Goal: Transaction & Acquisition: Purchase product/service

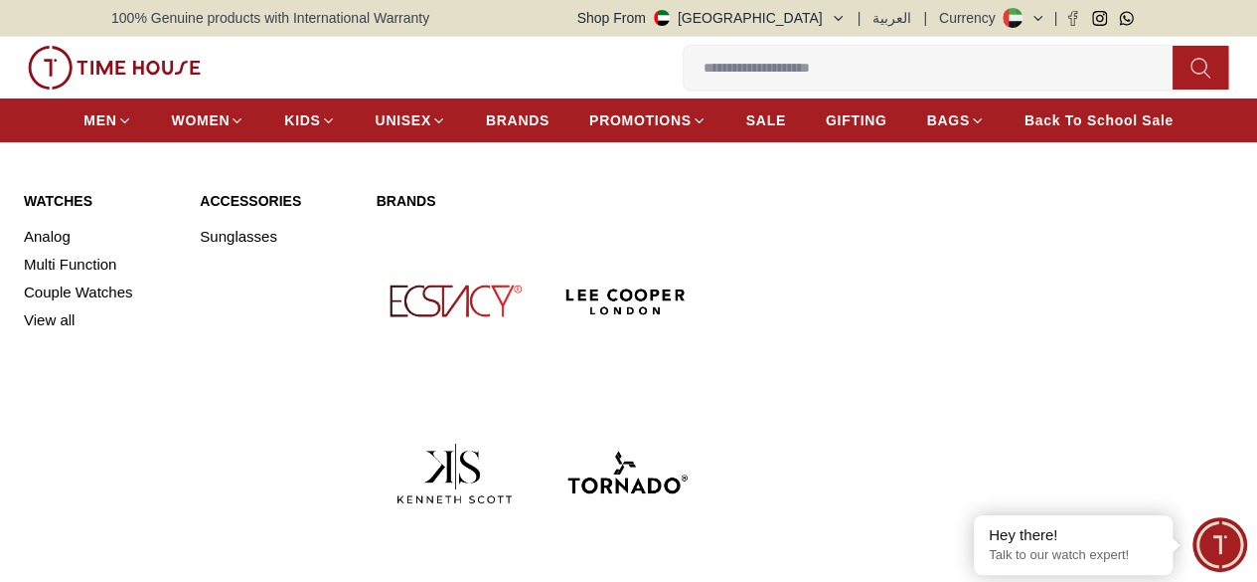
click at [67, 211] on link "Watches" at bounding box center [100, 201] width 152 height 20
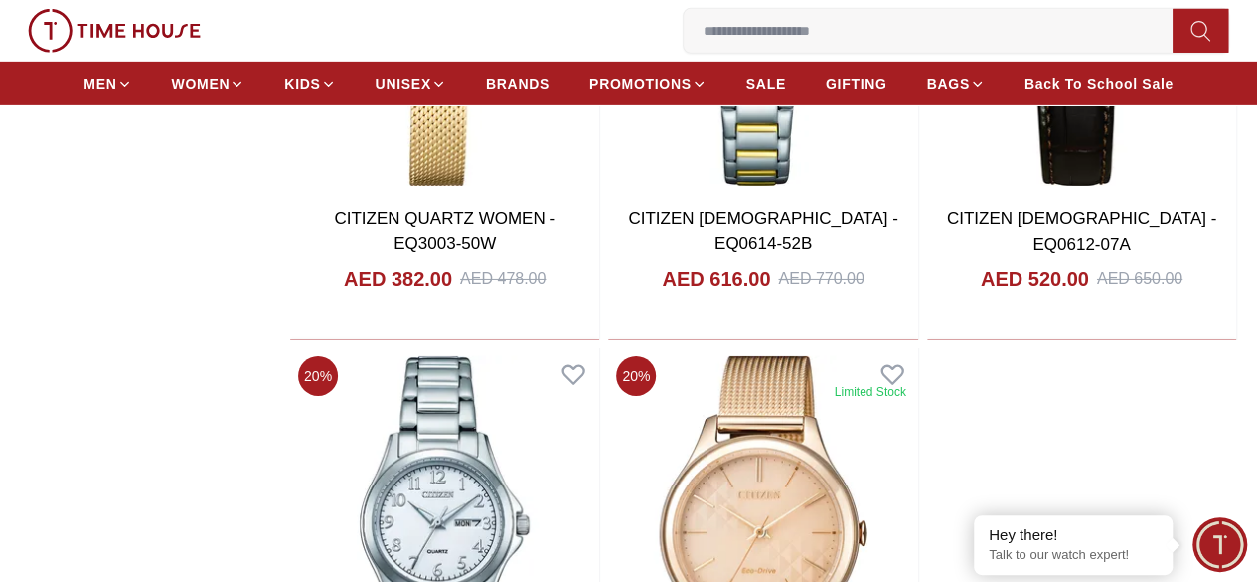
scroll to position [3380, 0]
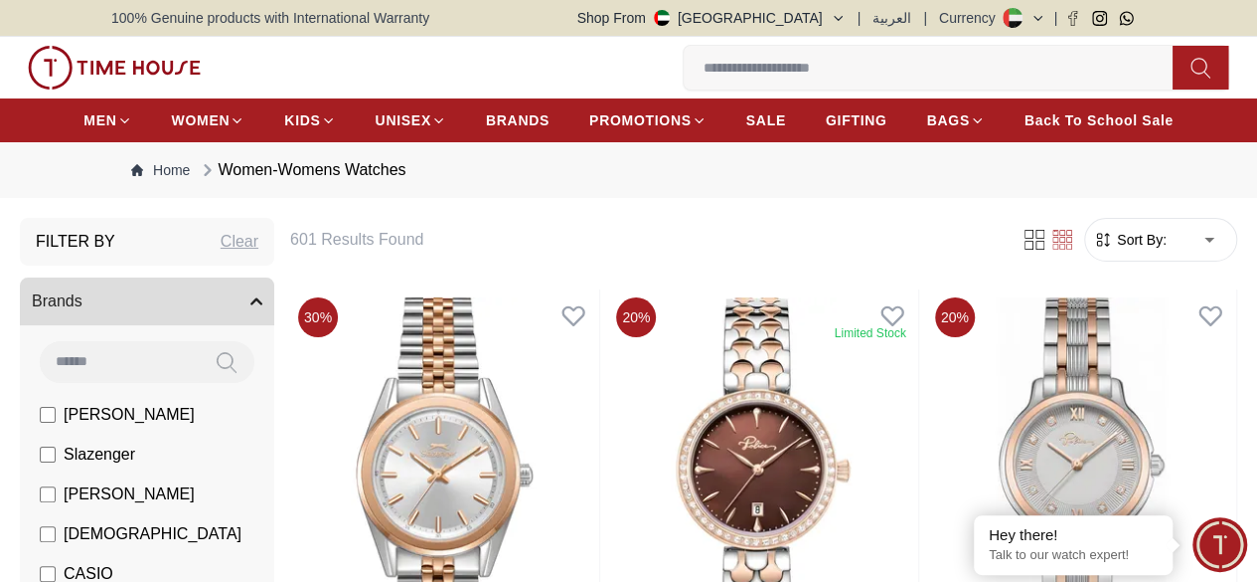
click at [1113, 249] on span "Sort By:" at bounding box center [1140, 240] width 54 height 20
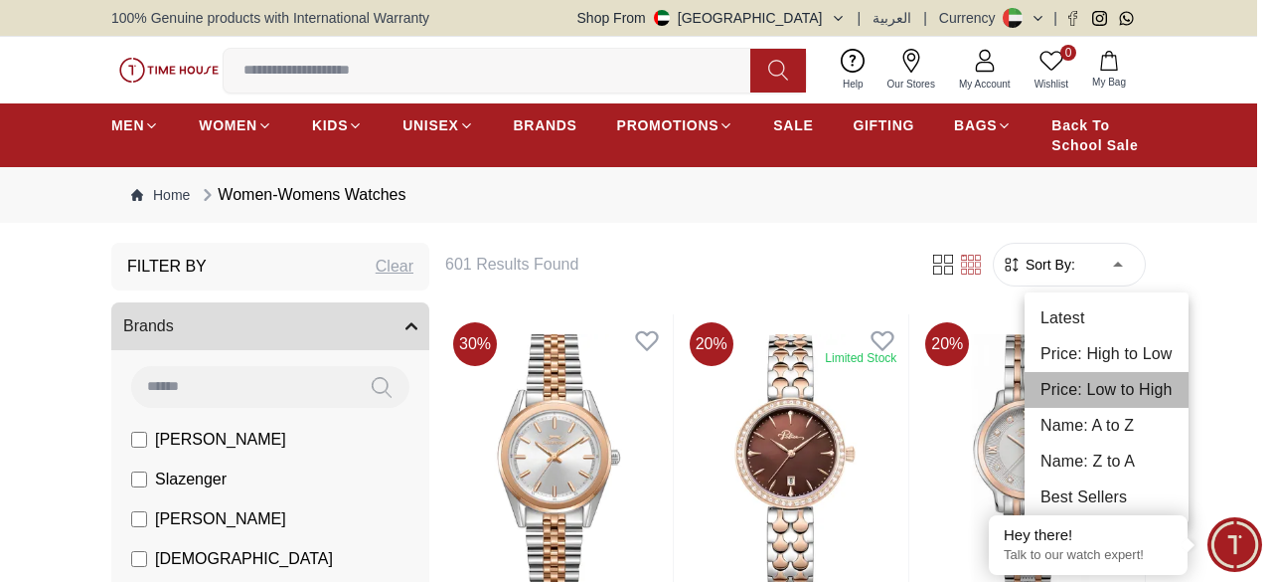
click at [1105, 397] on li "Price: Low to High" at bounding box center [1107, 390] width 164 height 36
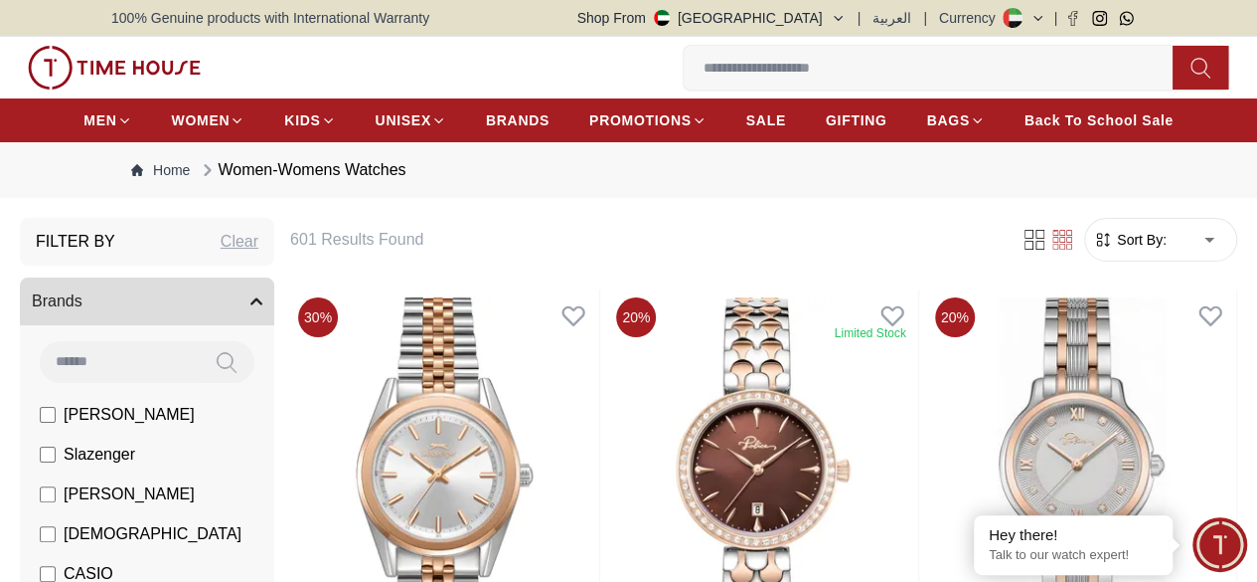
type input "*"
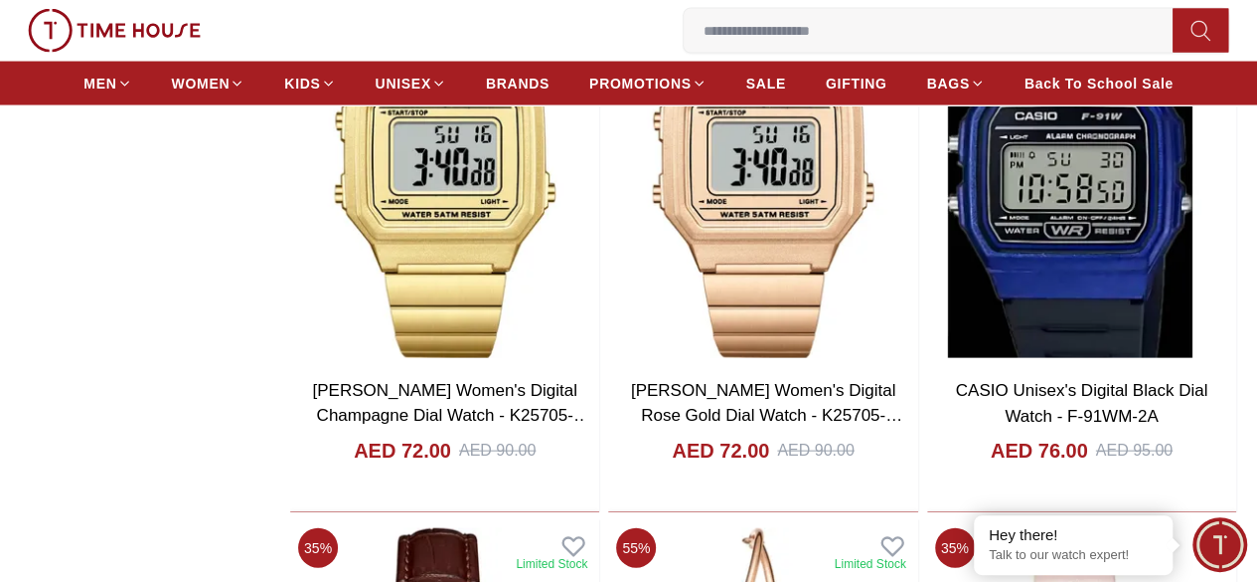
scroll to position [2087, 0]
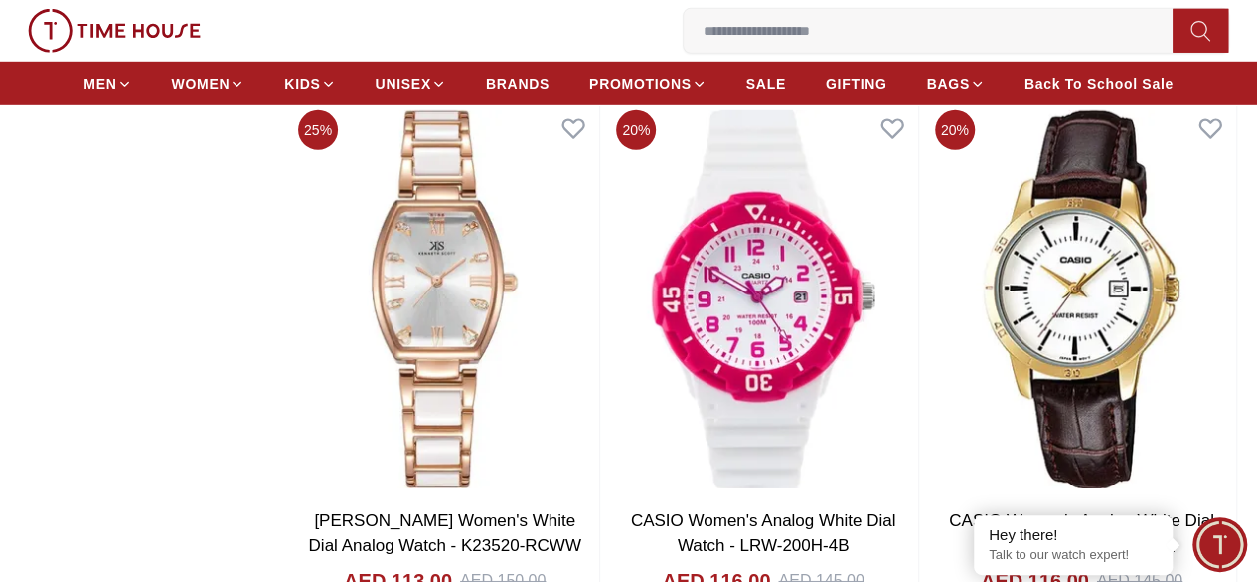
scroll to position [6561, 0]
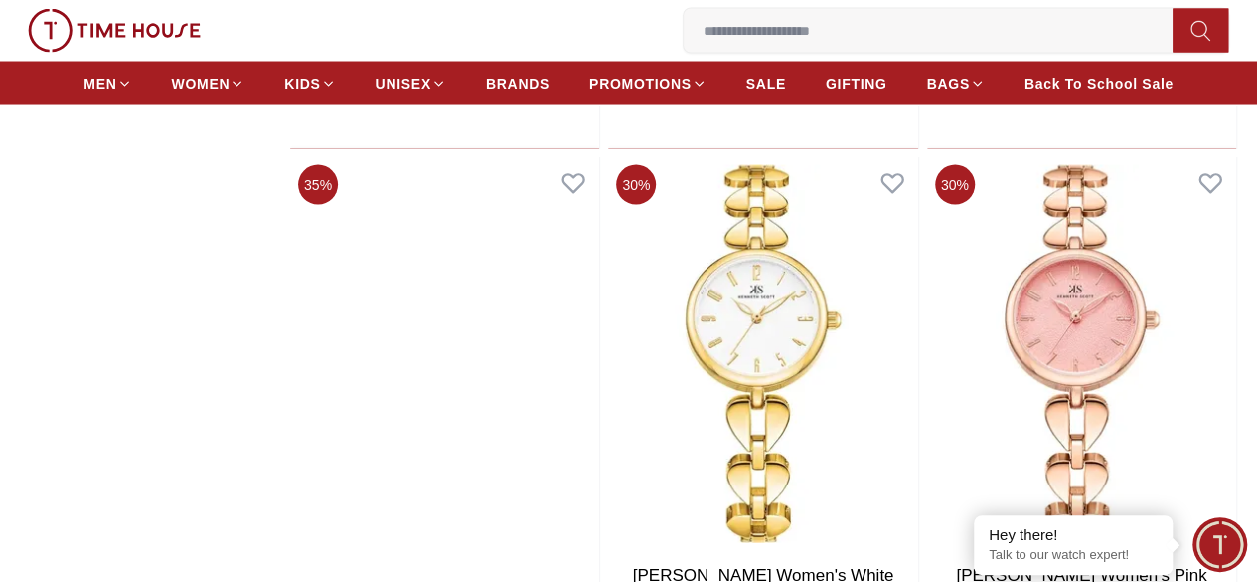
scroll to position [9940, 0]
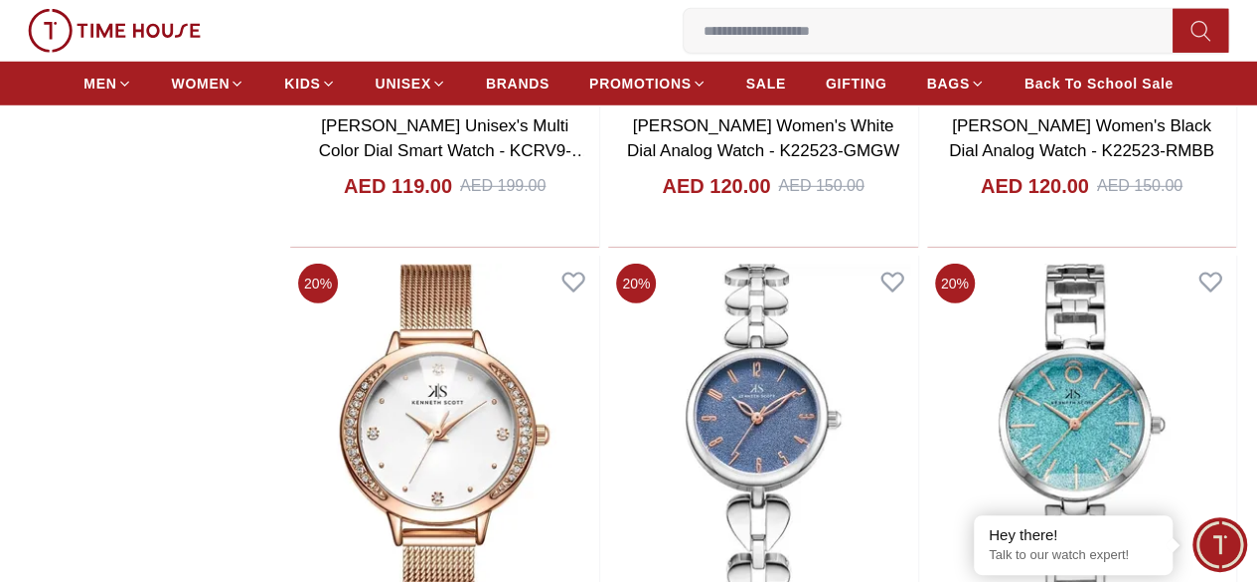
scroll to position [10537, 0]
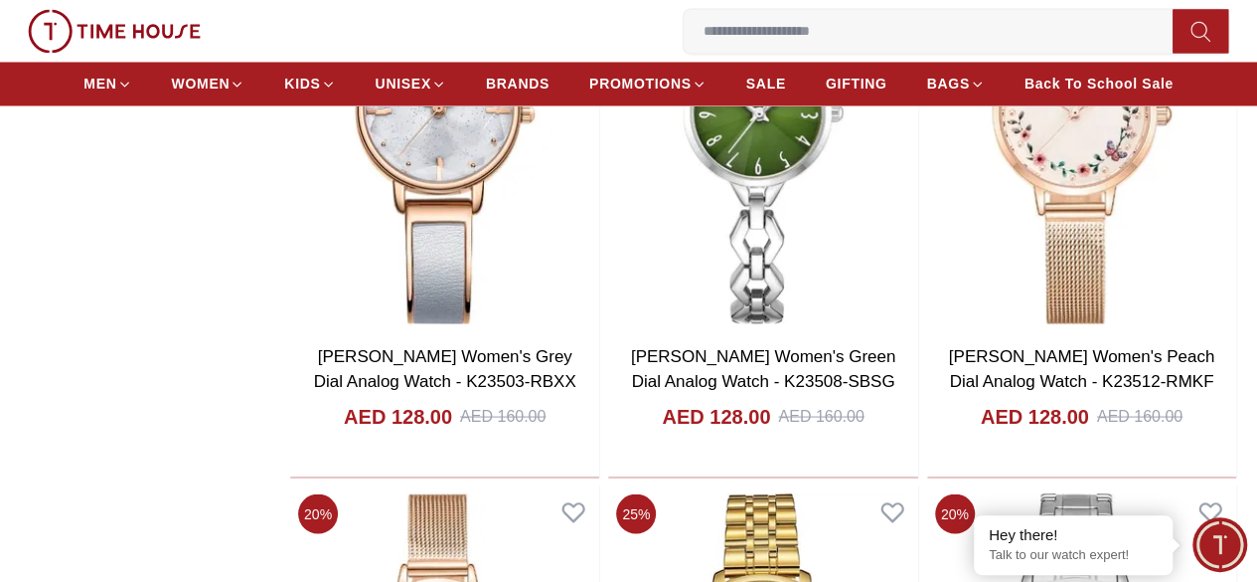
scroll to position [16700, 0]
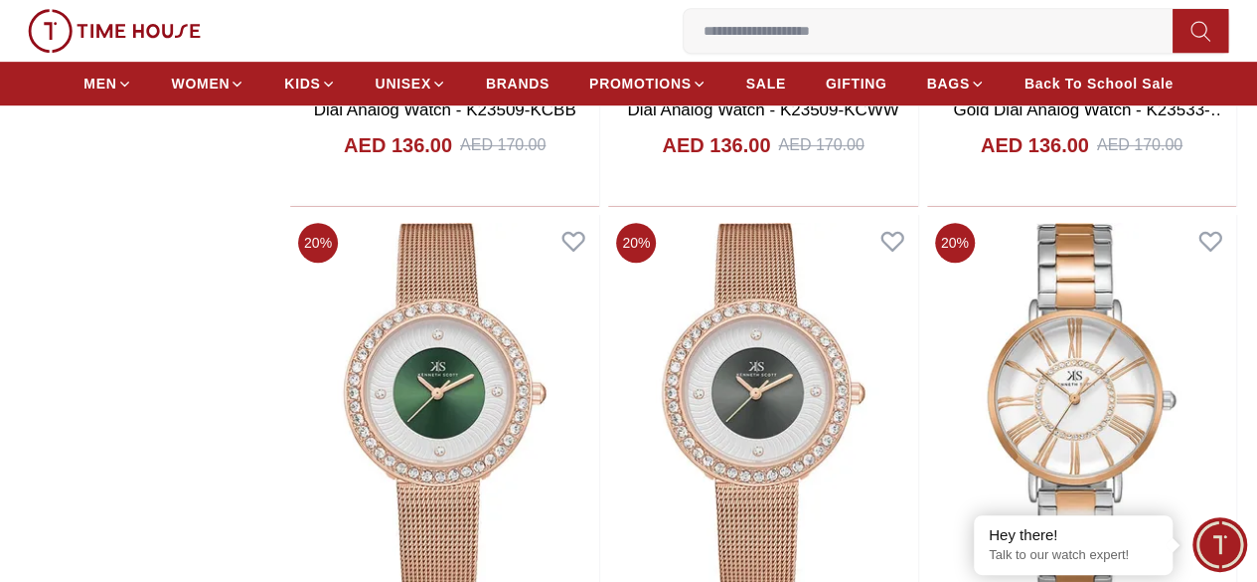
scroll to position [23061, 0]
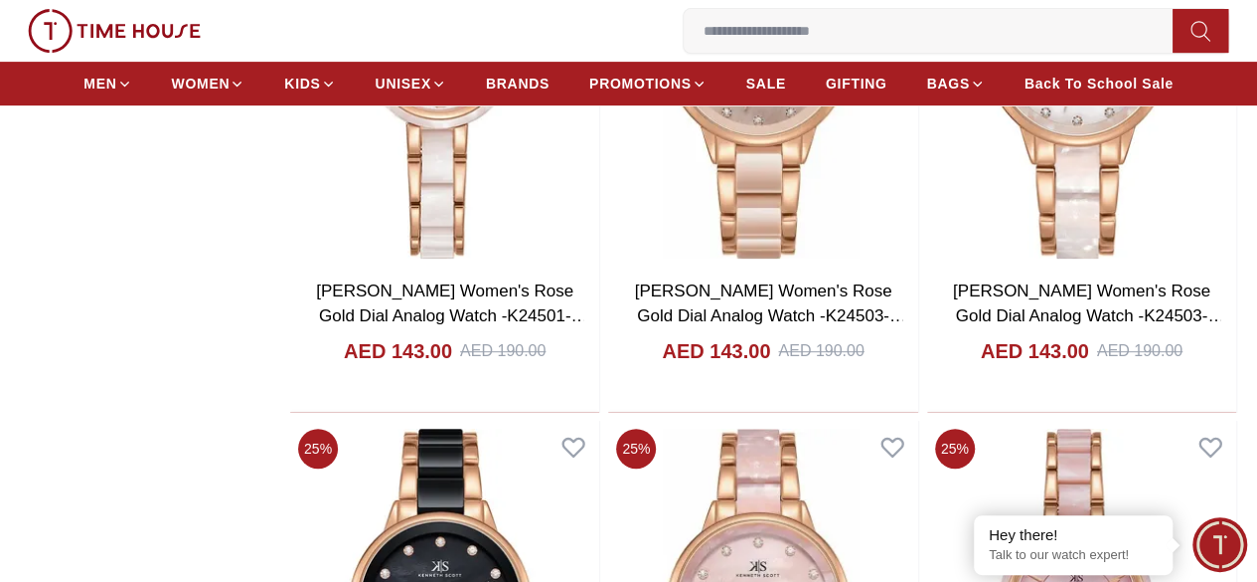
scroll to position [26739, 0]
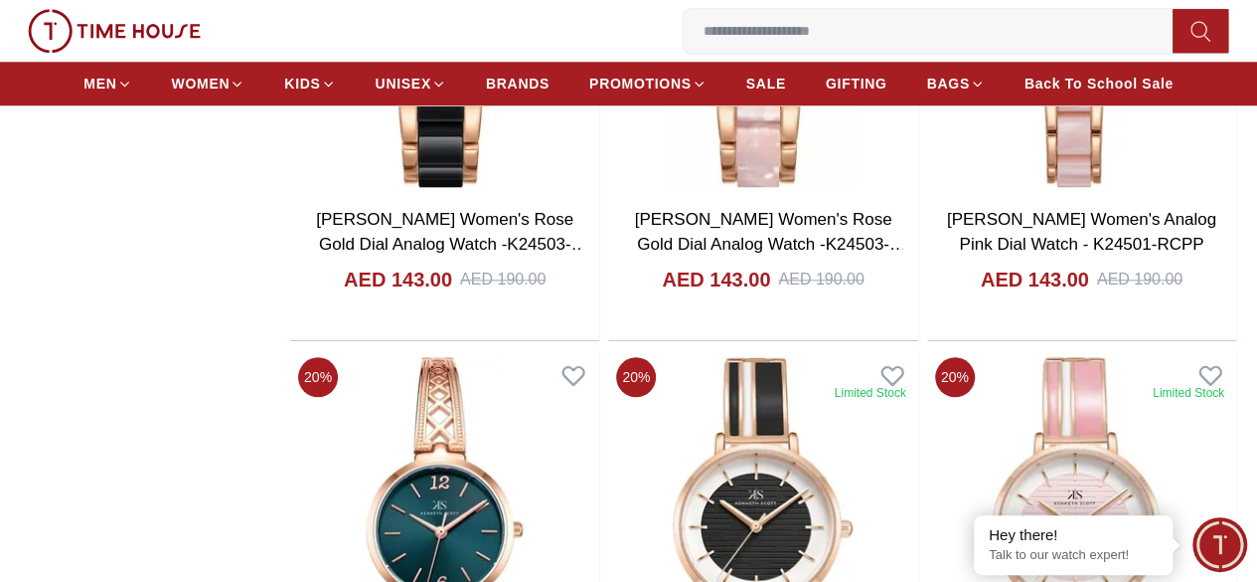
scroll to position [27634, 0]
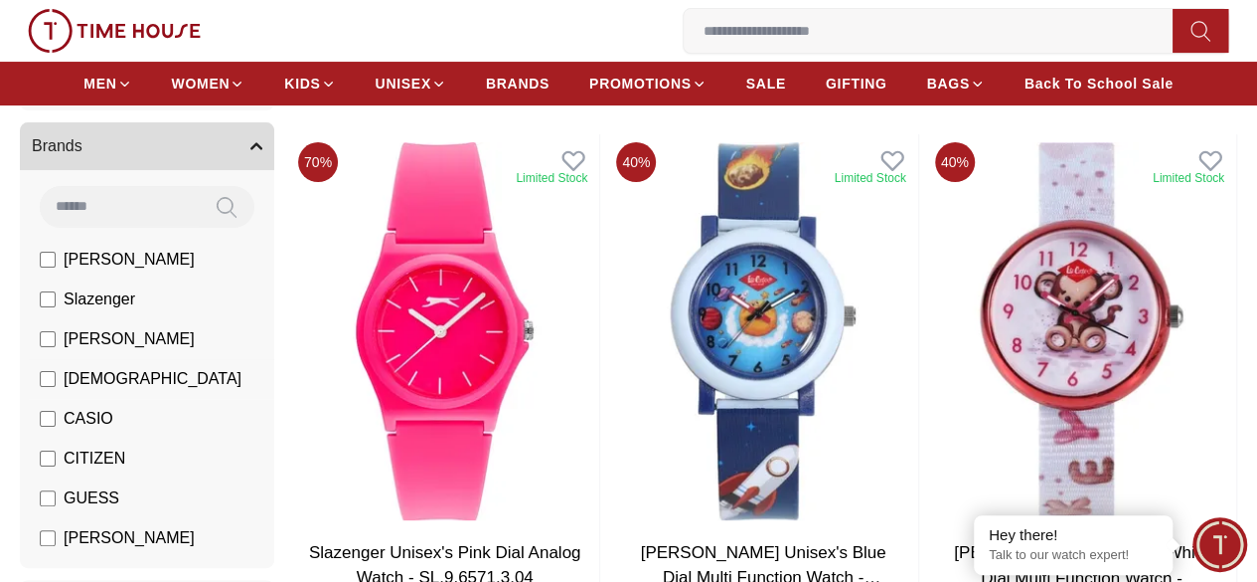
scroll to position [199, 0]
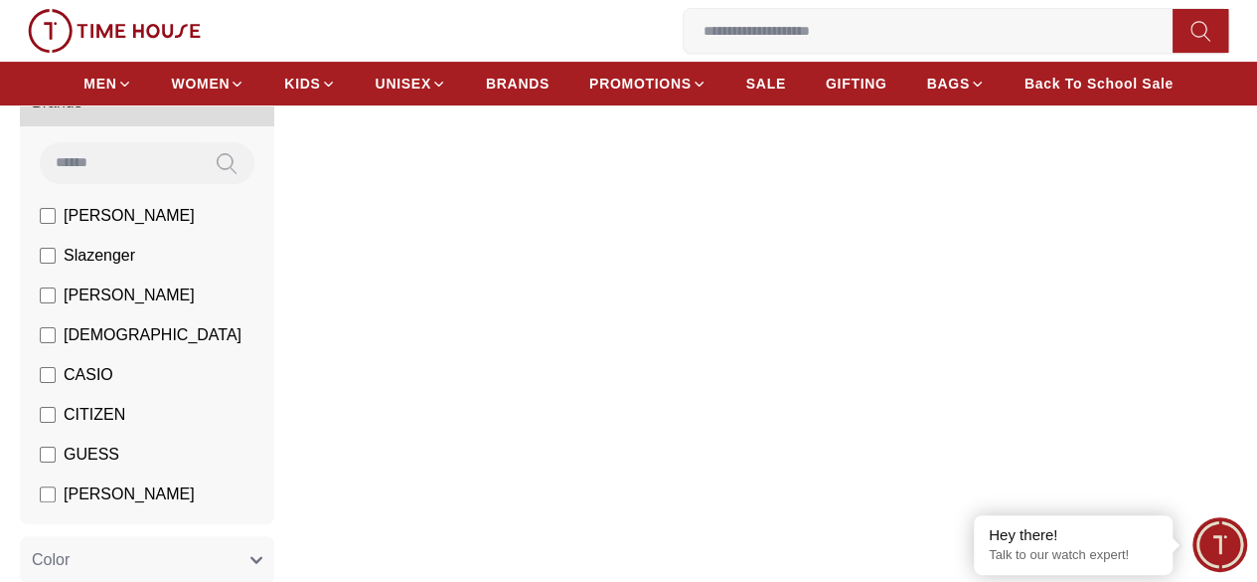
scroll to position [99, 0]
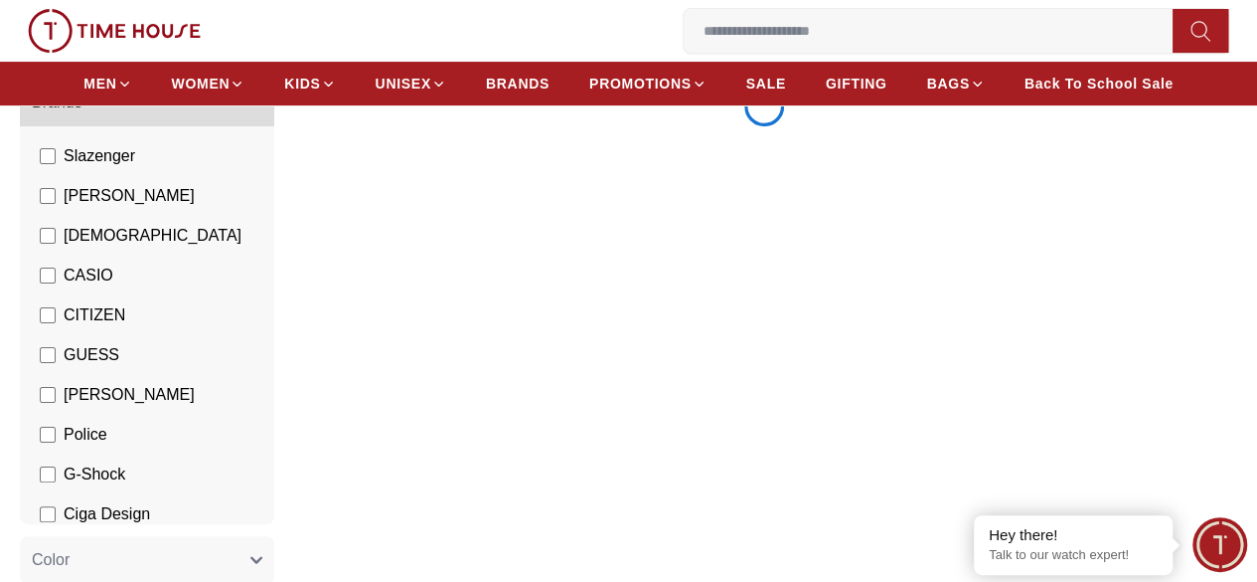
scroll to position [109, 0]
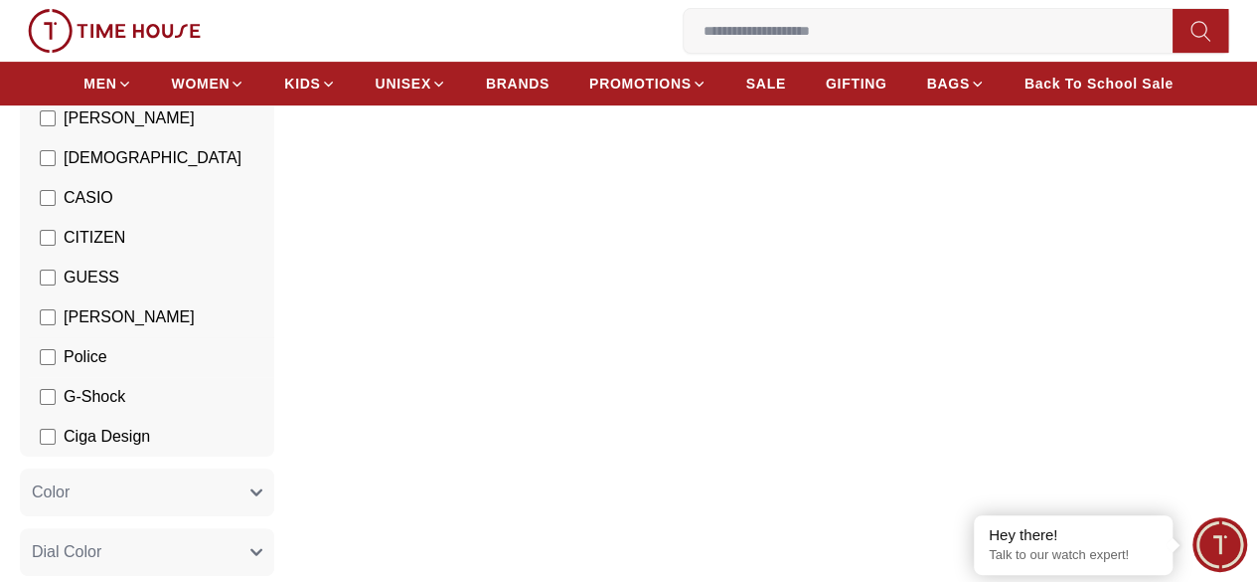
scroll to position [298, 0]
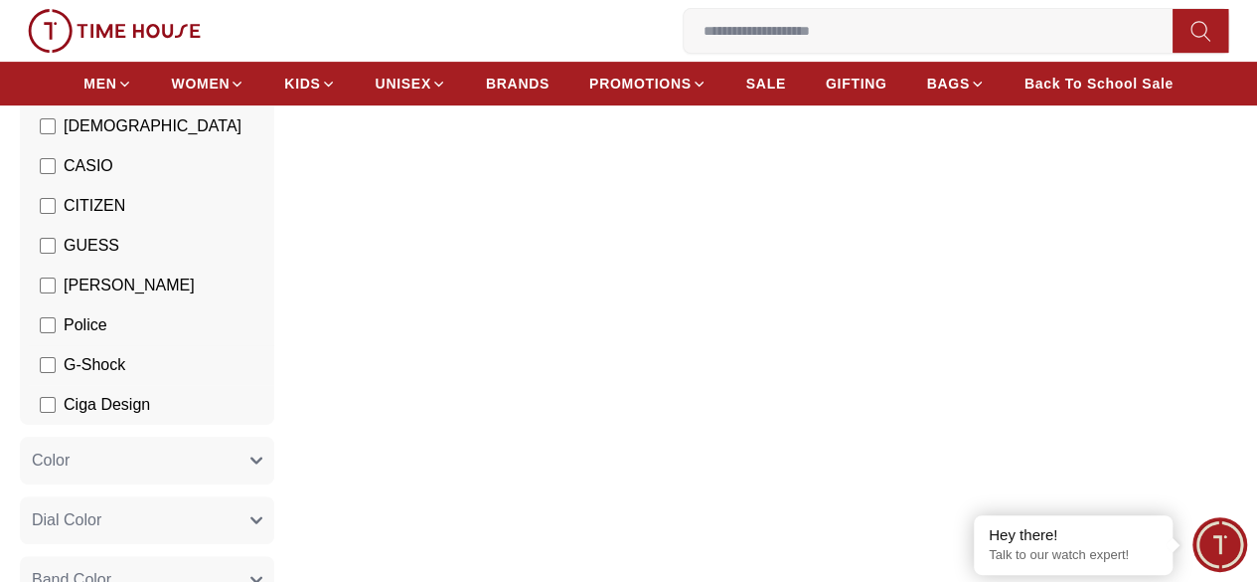
click at [125, 377] on label "G-Shock" at bounding box center [82, 365] width 85 height 24
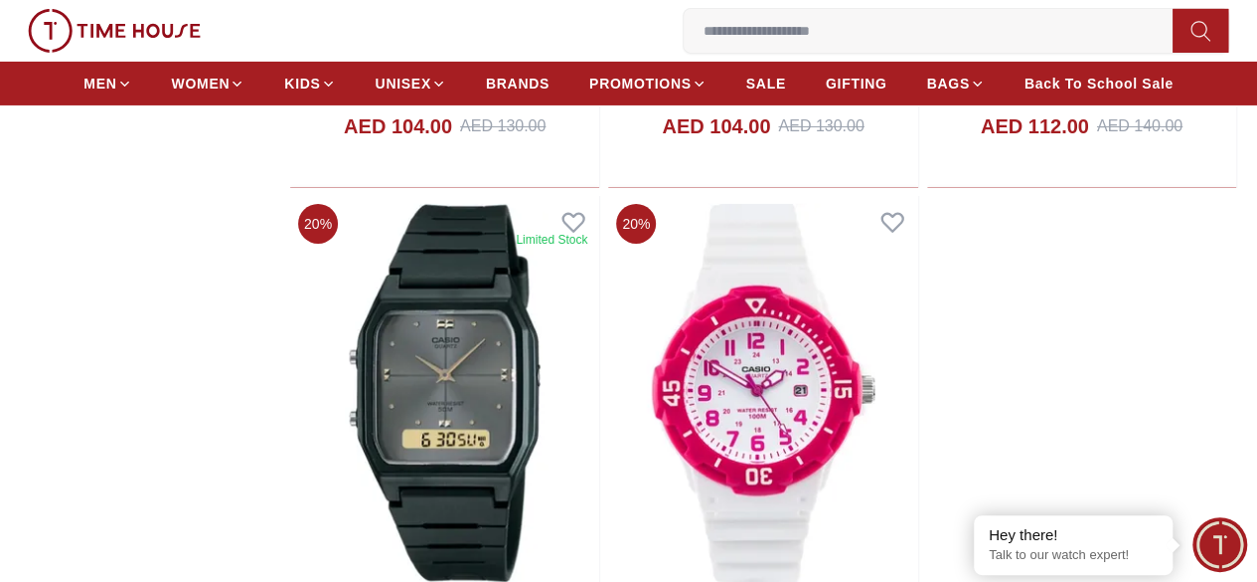
scroll to position [3479, 0]
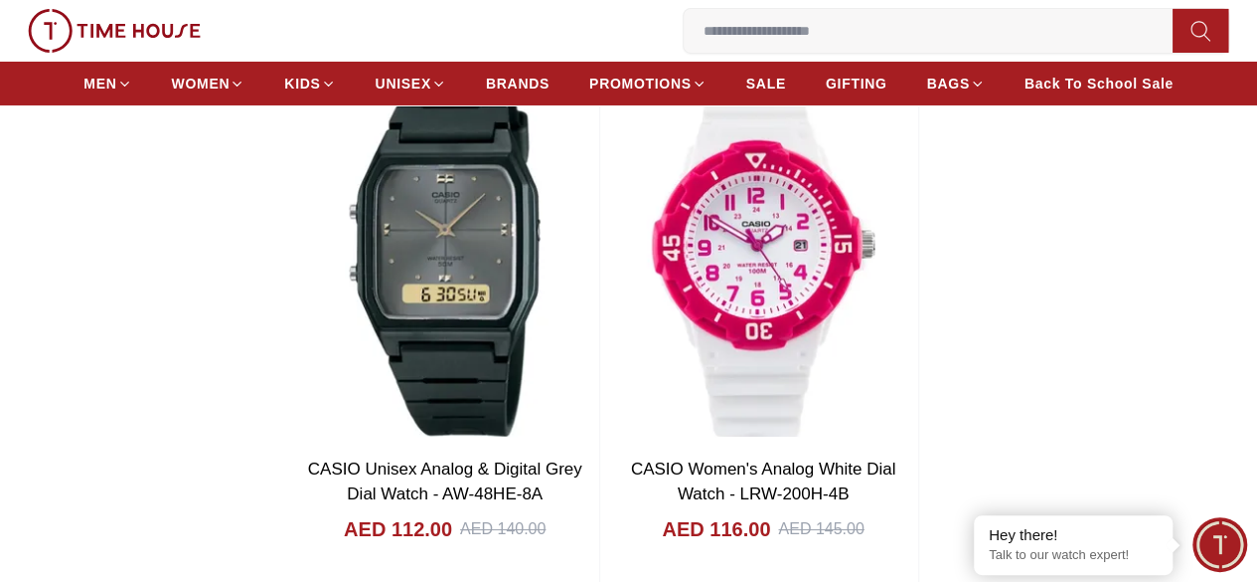
scroll to position [3280, 0]
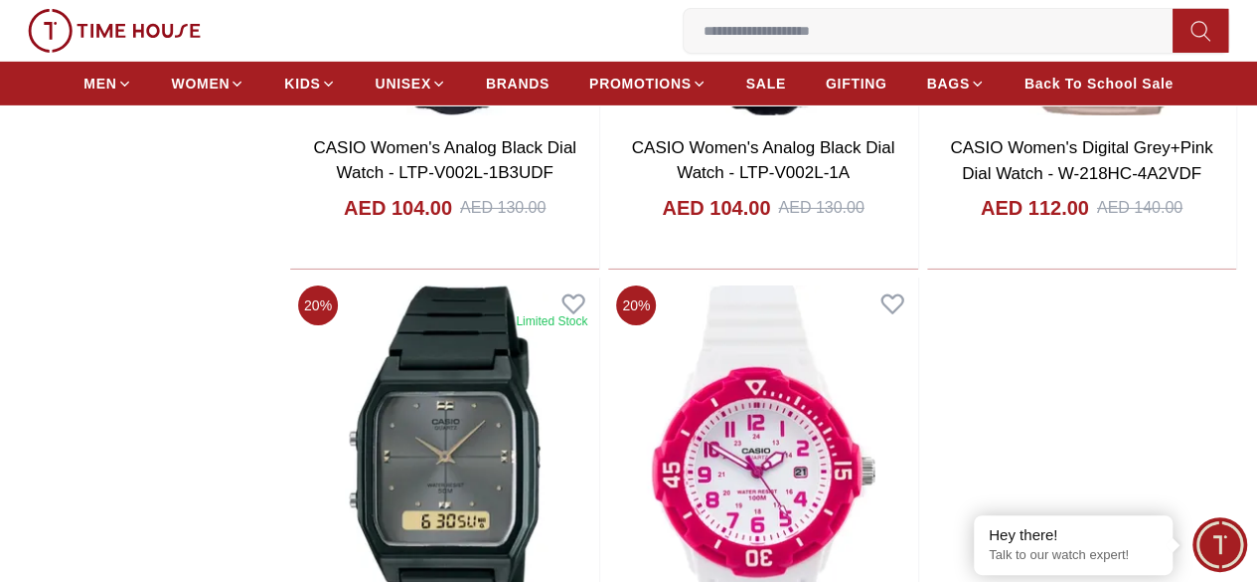
scroll to position [3181, 0]
